Goal: Information Seeking & Learning: Check status

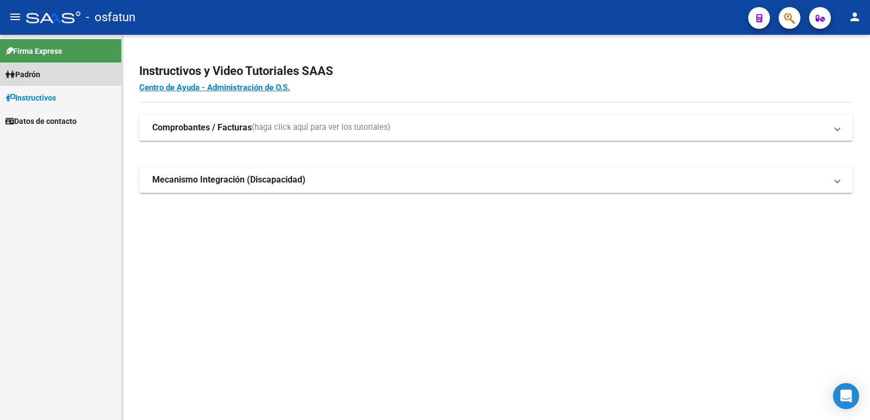
drag, startPoint x: 35, startPoint y: 77, endPoint x: 230, endPoint y: 124, distance: 200.4
click at [35, 77] on span "Padrón" at bounding box center [22, 75] width 35 height 12
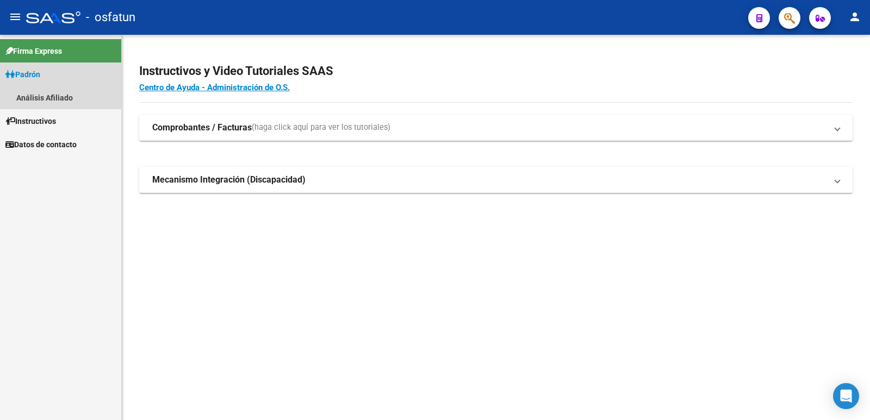
click at [55, 75] on link "Padrón" at bounding box center [60, 74] width 121 height 23
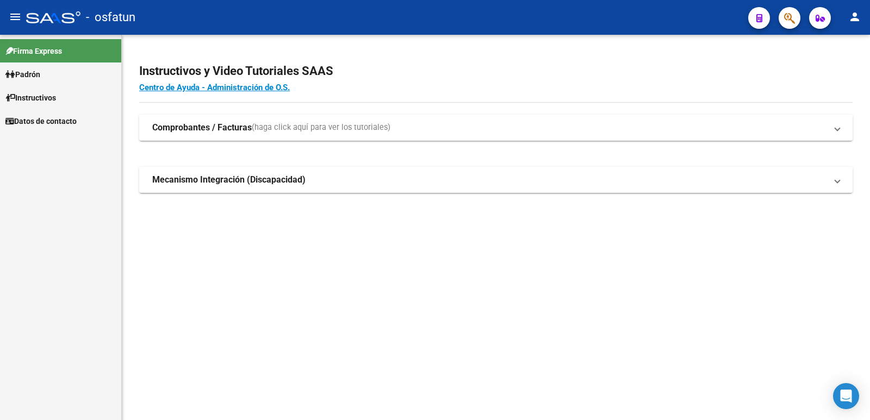
click at [55, 75] on link "Padrón" at bounding box center [60, 74] width 121 height 23
click at [57, 104] on link "Análisis Afiliado" at bounding box center [60, 97] width 121 height 23
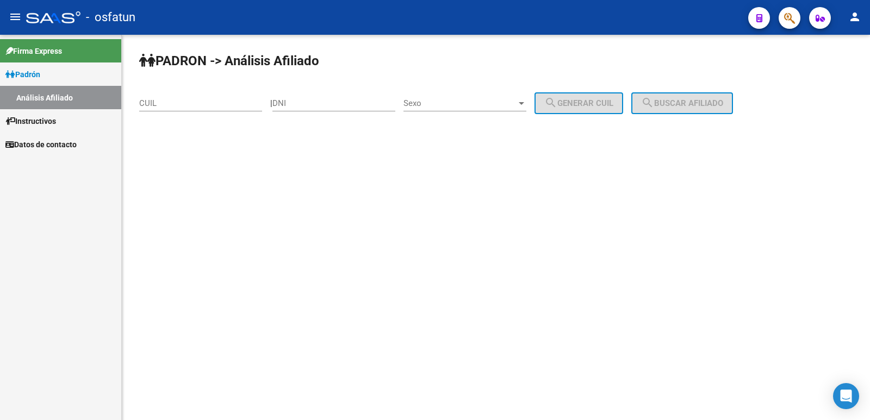
drag, startPoint x: 310, startPoint y: 97, endPoint x: 308, endPoint y: 103, distance: 5.7
click at [309, 99] on div "DNI" at bounding box center [333, 99] width 123 height 23
click at [308, 103] on input "DNI" at bounding box center [333, 103] width 123 height 10
paste input "44953618"
type input "44953618"
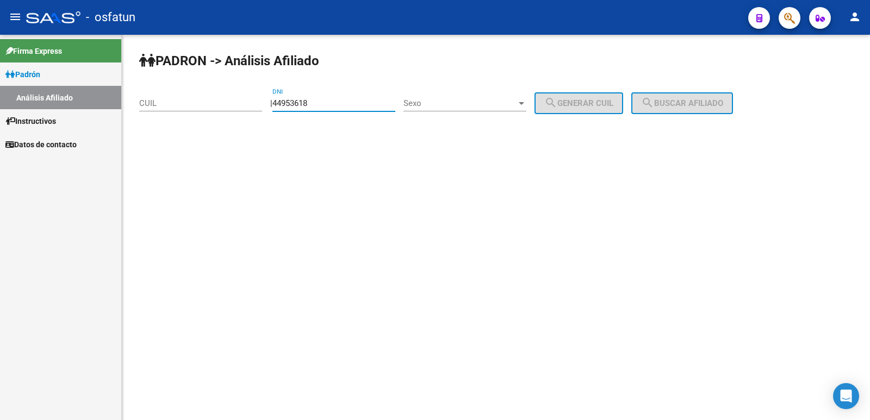
click at [453, 110] on div "Sexo Sexo" at bounding box center [465, 99] width 123 height 23
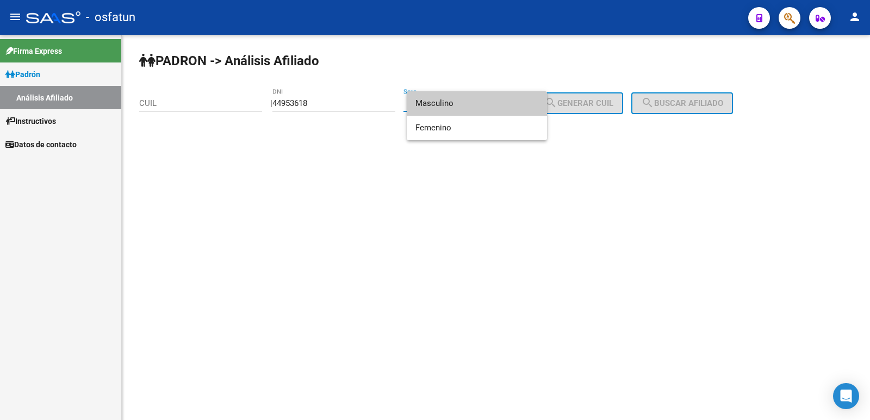
click at [449, 103] on span "Masculino" at bounding box center [477, 103] width 123 height 24
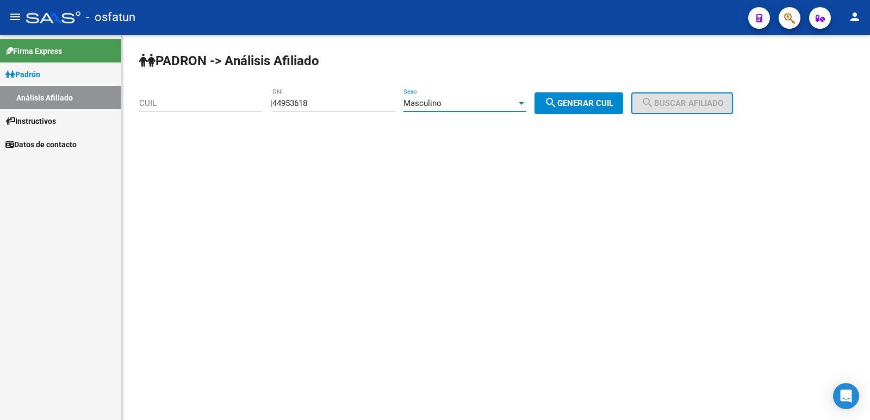
click at [576, 103] on span "search Generar CUIL" at bounding box center [578, 103] width 69 height 10
type input "20-44953618-6"
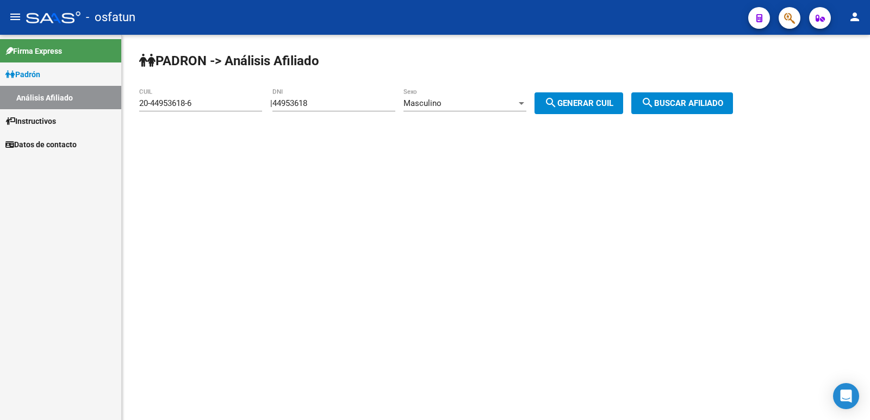
click at [712, 97] on button "search Buscar afiliado" at bounding box center [682, 103] width 102 height 22
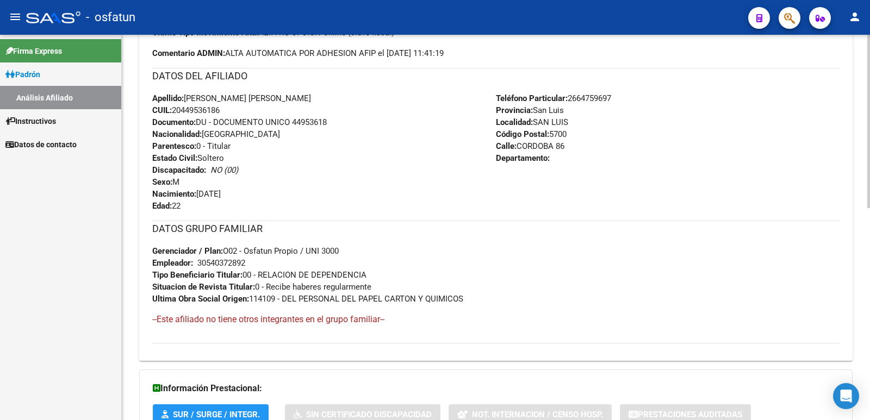
scroll to position [472, 0]
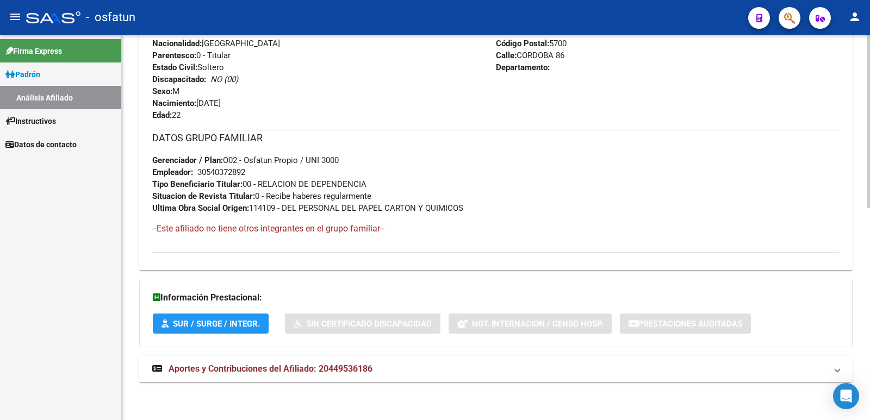
click at [253, 368] on span "Aportes y Contribuciones del Afiliado: 20449536186" at bounding box center [271, 369] width 204 height 10
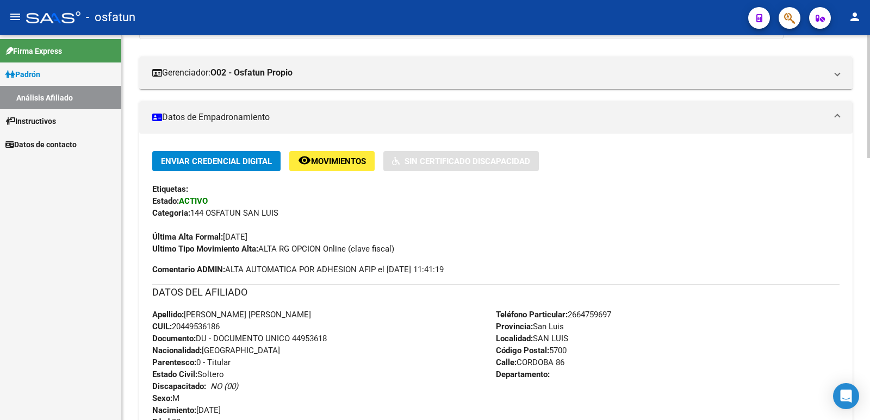
scroll to position [0, 0]
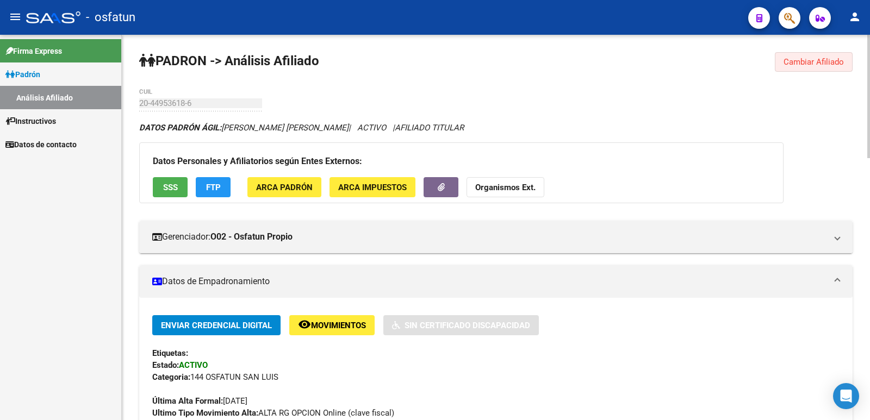
click at [831, 64] on span "Cambiar Afiliado" at bounding box center [814, 62] width 60 height 10
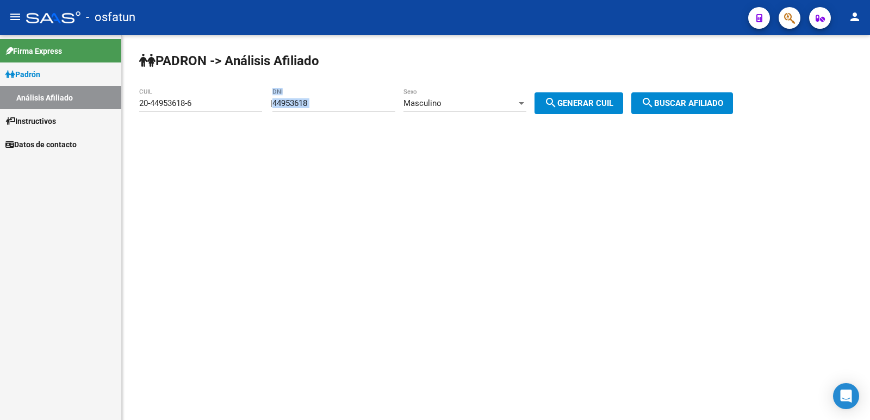
drag, startPoint x: 360, startPoint y: 110, endPoint x: 305, endPoint y: 110, distance: 54.4
click at [304, 113] on div "44953618 DNI" at bounding box center [333, 105] width 123 height 34
drag, startPoint x: 324, startPoint y: 101, endPoint x: 231, endPoint y: 115, distance: 93.5
click at [232, 108] on app-analisis-afiliado "[PERSON_NAME] -> Análisis Afiliado 20-44953618-6 CUIL | 44953618 DNI Masculino …" at bounding box center [440, 103] width 602 height 10
paste input "26090751"
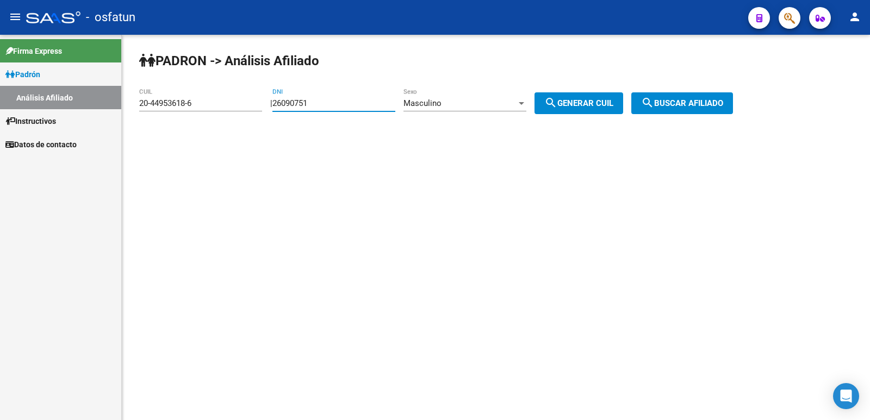
type input "26090751"
click at [598, 108] on button "search Generar CUIL" at bounding box center [579, 103] width 89 height 22
type input "20-26090751-5"
click at [691, 100] on span "search Buscar afiliado" at bounding box center [682, 103] width 82 height 10
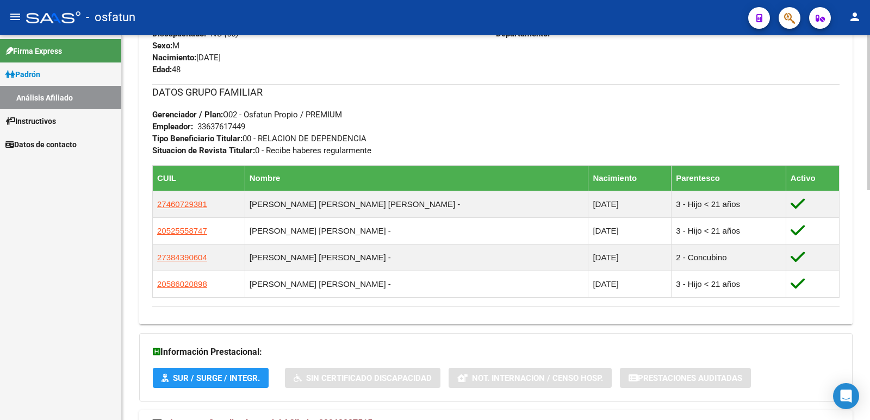
scroll to position [572, 0]
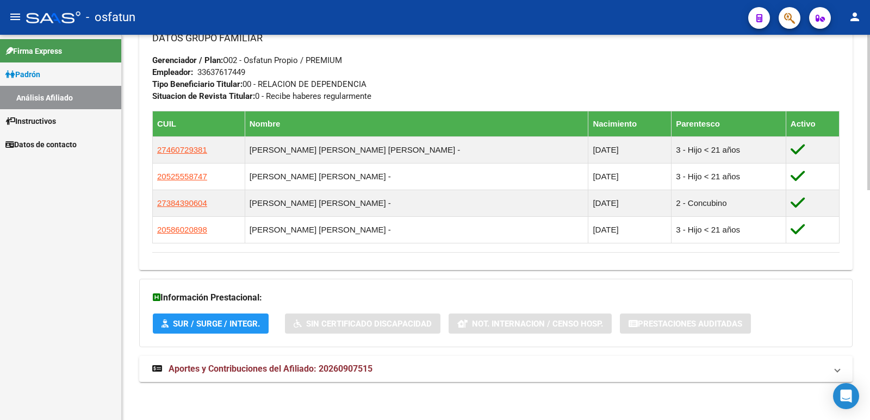
click at [353, 368] on span "Aportes y Contribuciones del Afiliado: 20260907515" at bounding box center [271, 369] width 204 height 10
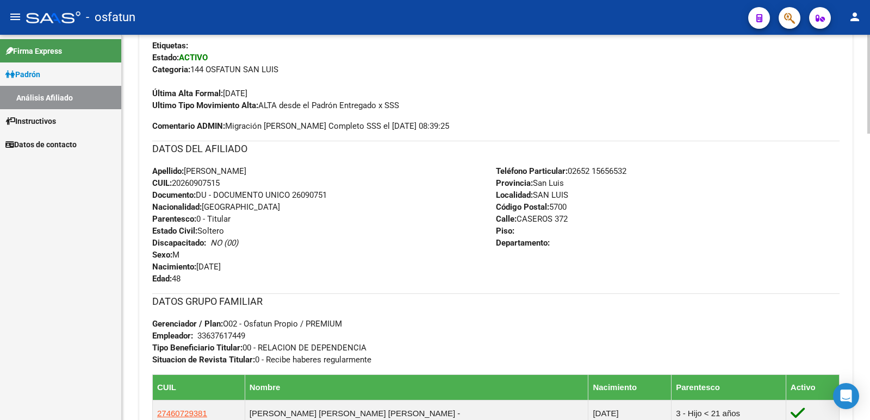
scroll to position [0, 0]
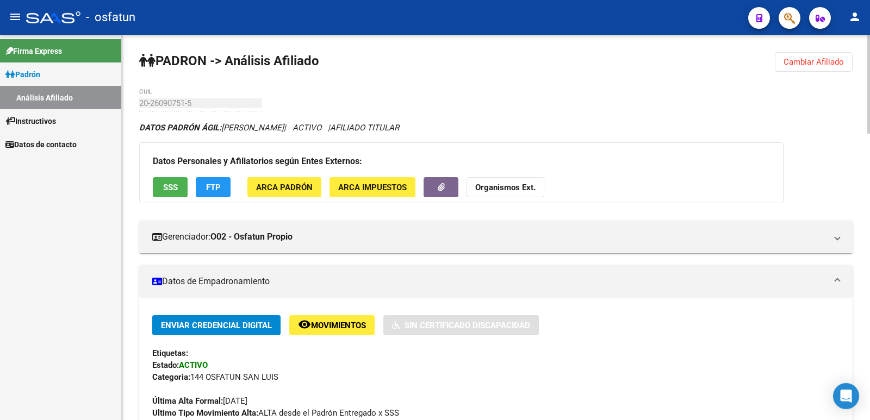
drag, startPoint x: 843, startPoint y: 66, endPoint x: 773, endPoint y: 81, distance: 70.7
click at [842, 66] on span "Cambiar Afiliado" at bounding box center [814, 62] width 60 height 10
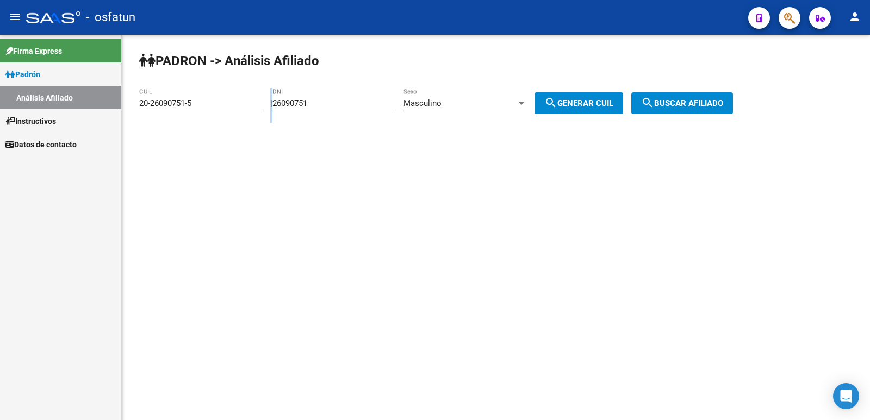
drag, startPoint x: 358, startPoint y: 109, endPoint x: 185, endPoint y: 127, distance: 174.4
click at [178, 130] on div "[PERSON_NAME] -> Análisis Afiliado 20-26090751-5 CUIL | 26090751 DNI Masculino …" at bounding box center [496, 92] width 748 height 114
click at [313, 114] on div "26090751 DNI" at bounding box center [333, 105] width 123 height 34
drag, startPoint x: 342, startPoint y: 104, endPoint x: 220, endPoint y: 117, distance: 122.1
click at [220, 108] on app-analisis-afiliado "[PERSON_NAME] -> Análisis Afiliado 20-26090751-5 CUIL | 26090751 DNI Masculino …" at bounding box center [440, 103] width 602 height 10
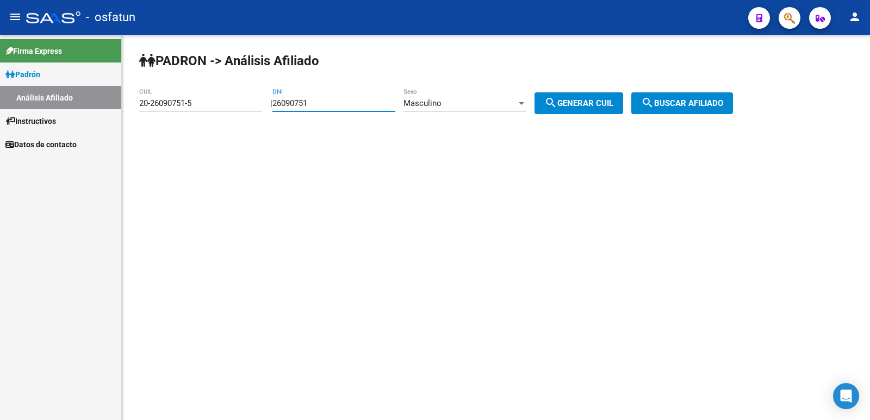
paste input "5394260"
type input "25394260"
drag, startPoint x: 598, startPoint y: 108, endPoint x: 666, endPoint y: 107, distance: 68.5
click at [602, 108] on span "search Generar CUIL" at bounding box center [578, 103] width 69 height 10
type input "20-25394260-7"
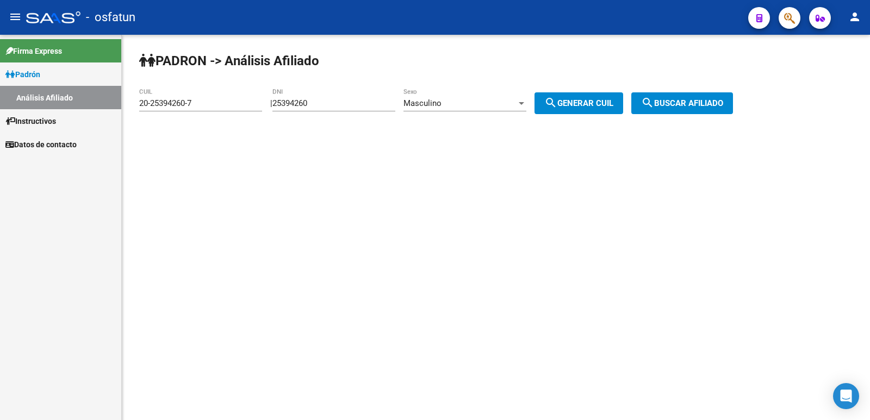
click at [698, 107] on span "search Buscar afiliado" at bounding box center [682, 103] width 82 height 10
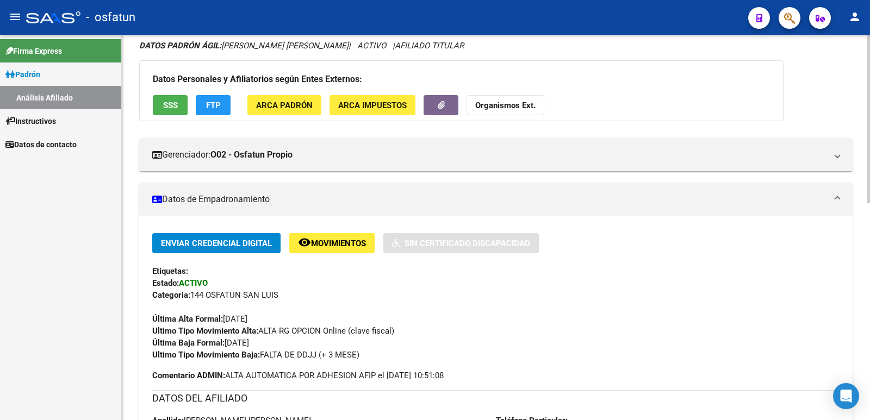
scroll to position [496, 0]
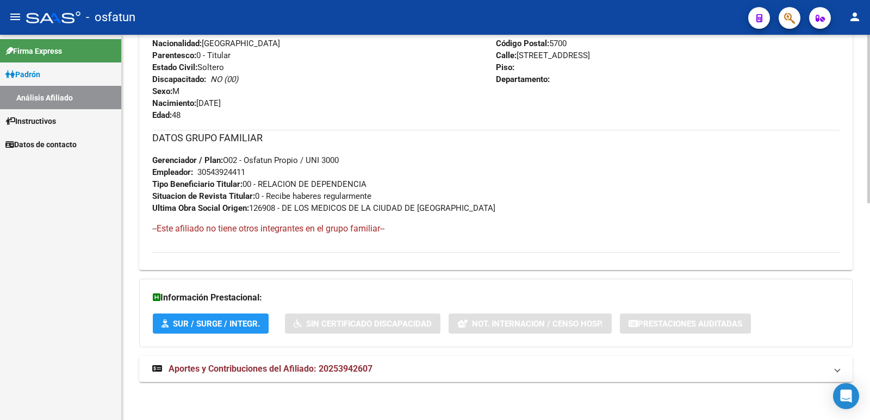
click at [308, 369] on span "Aportes y Contribuciones del Afiliado: 20253942607" at bounding box center [271, 369] width 204 height 10
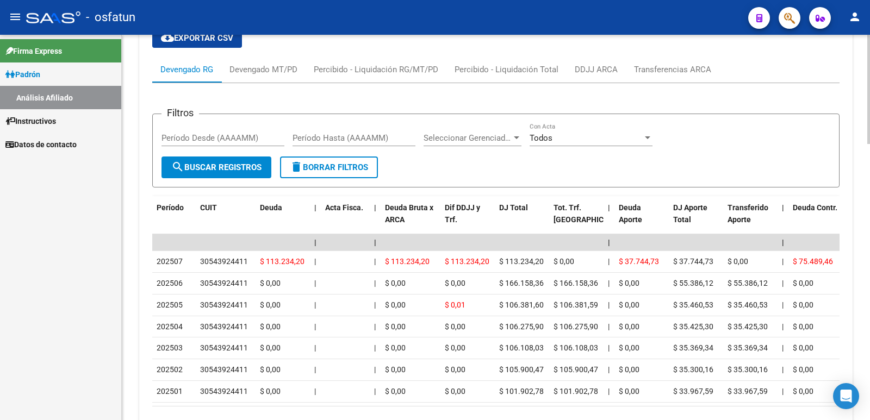
scroll to position [974, 0]
